Goal: Task Accomplishment & Management: Manage account settings

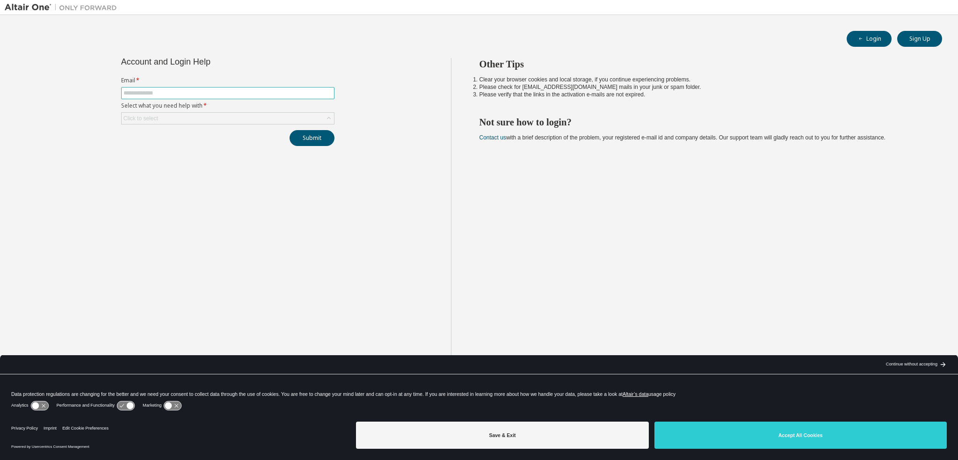
paste input "**********"
type input "**********"
click at [195, 118] on div "Click to select" at bounding box center [228, 118] width 212 height 11
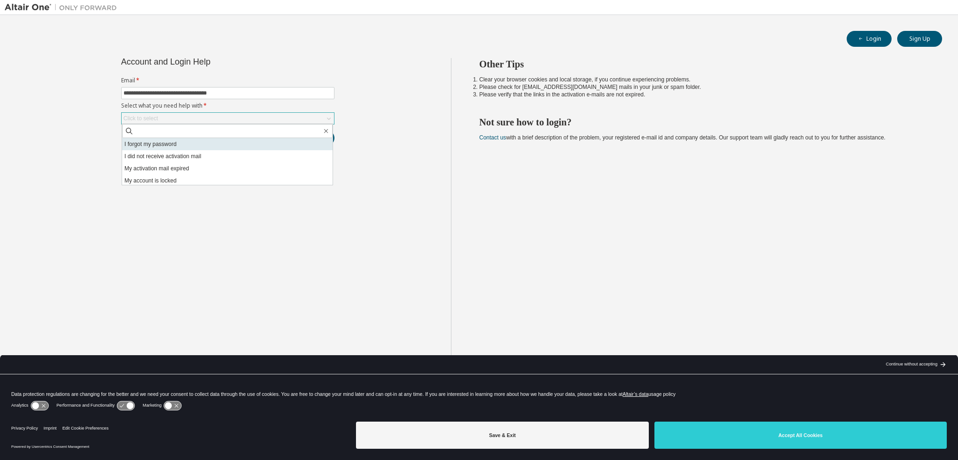
click at [168, 144] on li "I forgot my password" at bounding box center [227, 144] width 210 height 12
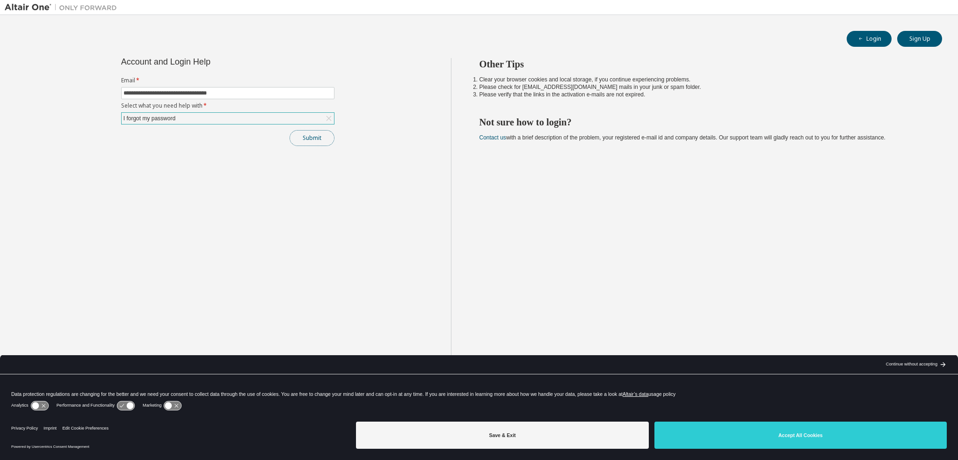
click at [311, 136] on button "Submit" at bounding box center [311, 138] width 45 height 16
click at [189, 117] on div "I forgot my password" at bounding box center [228, 118] width 212 height 11
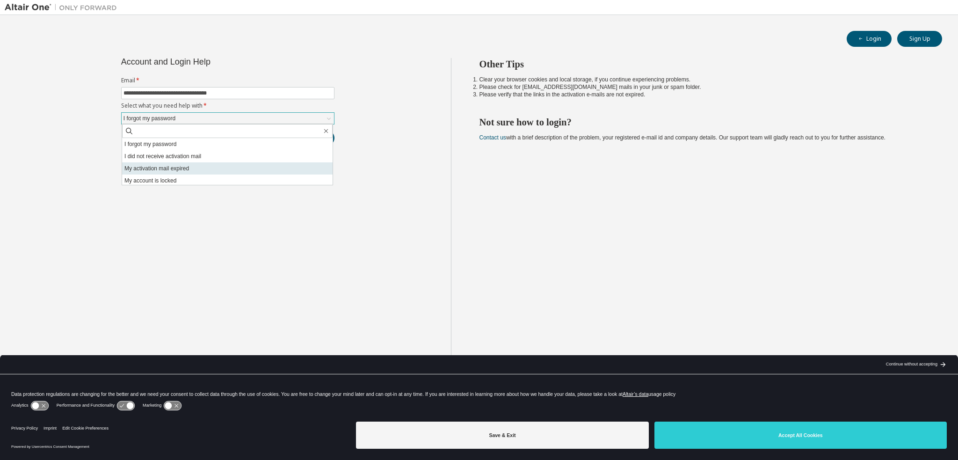
click at [187, 166] on li "My activation mail expired" at bounding box center [227, 168] width 210 height 12
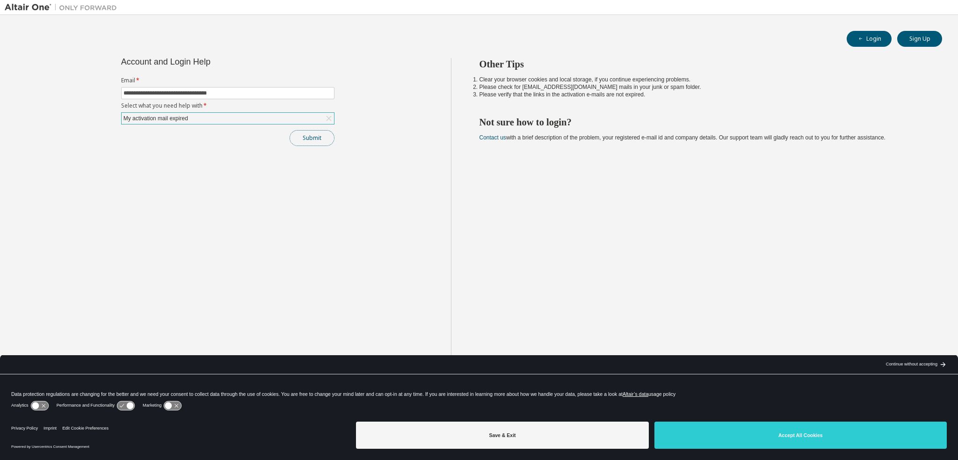
click at [301, 141] on button "Submit" at bounding box center [311, 138] width 45 height 16
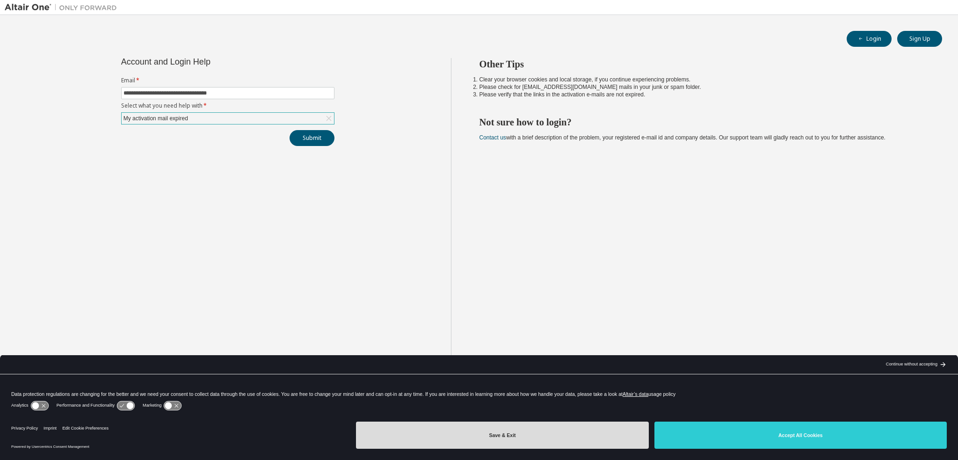
click at [584, 433] on button "Save & Exit" at bounding box center [502, 434] width 292 height 27
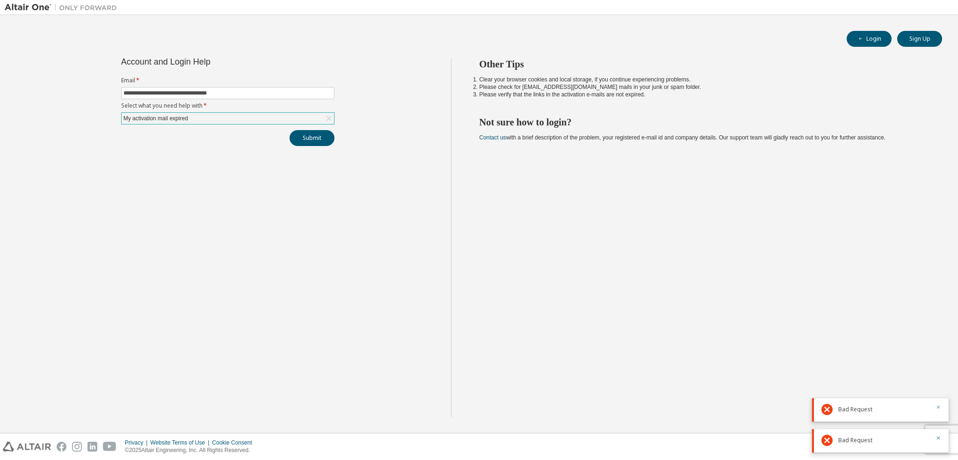
click at [939, 409] on icon "button" at bounding box center [938, 407] width 6 height 6
click at [937, 441] on button "button" at bounding box center [938, 438] width 6 height 8
click at [245, 117] on div "My activation mail expired" at bounding box center [228, 118] width 212 height 11
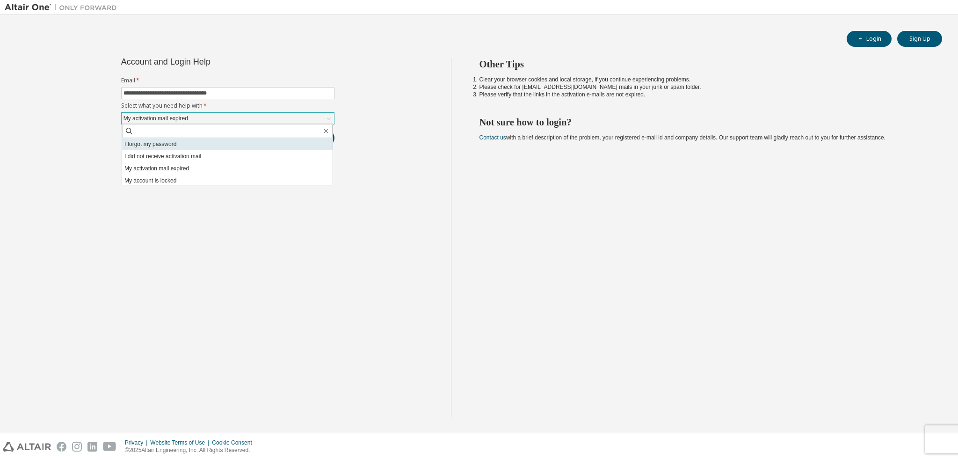
click at [208, 141] on li "I forgot my password" at bounding box center [227, 144] width 210 height 12
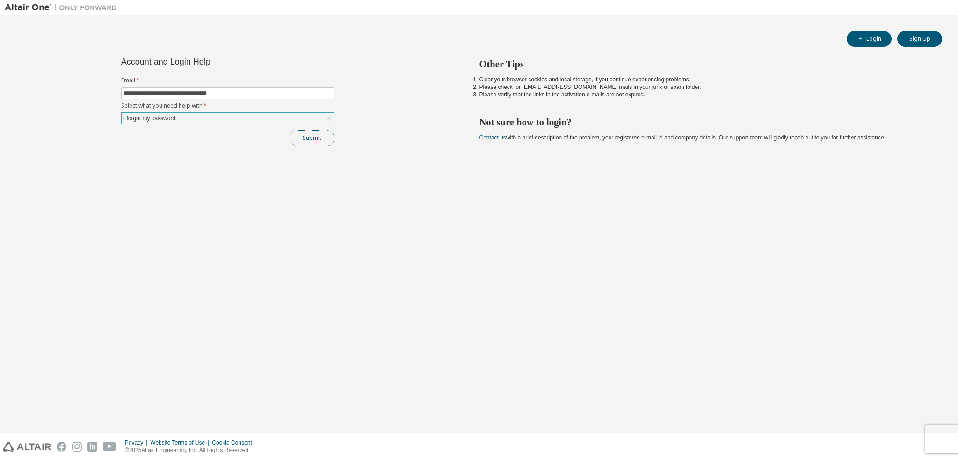
click at [306, 136] on button "Submit" at bounding box center [311, 138] width 45 height 16
click at [262, 95] on input "**********" at bounding box center [227, 92] width 209 height 7
click at [872, 38] on button "Login" at bounding box center [868, 39] width 45 height 16
click at [867, 36] on button "Login" at bounding box center [868, 39] width 45 height 16
